Goal: Transaction & Acquisition: Purchase product/service

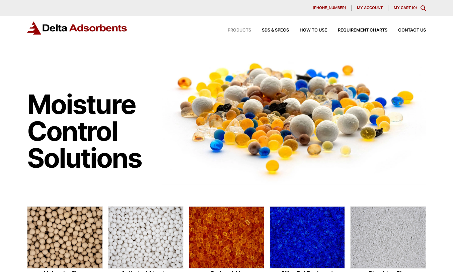
click at [243, 29] on span "Products" at bounding box center [239, 30] width 23 height 4
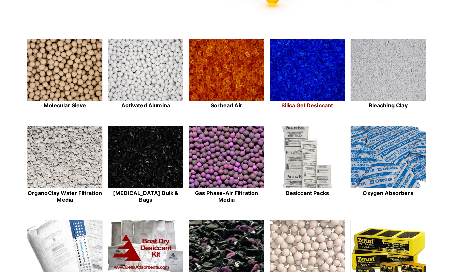
click at [300, 76] on img at bounding box center [307, 70] width 75 height 62
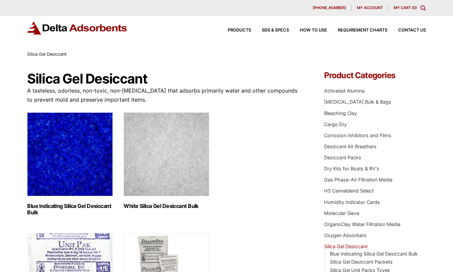
click at [59, 155] on img "Visit product category Blue Indicating Silica Gel Desiccant Bulk" at bounding box center [70, 154] width 86 height 84
